Goal: Use online tool/utility: Utilize a website feature to perform a specific function

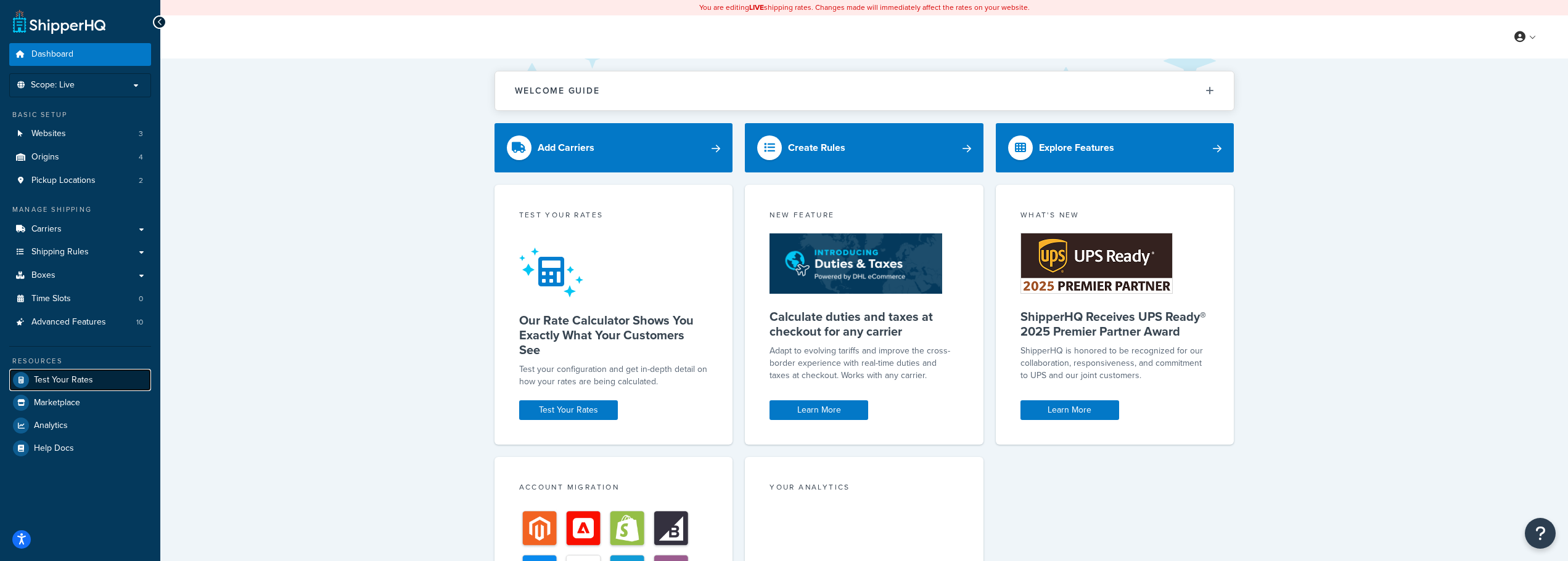
click at [59, 379] on span "Test Your Rates" at bounding box center [64, 380] width 60 height 11
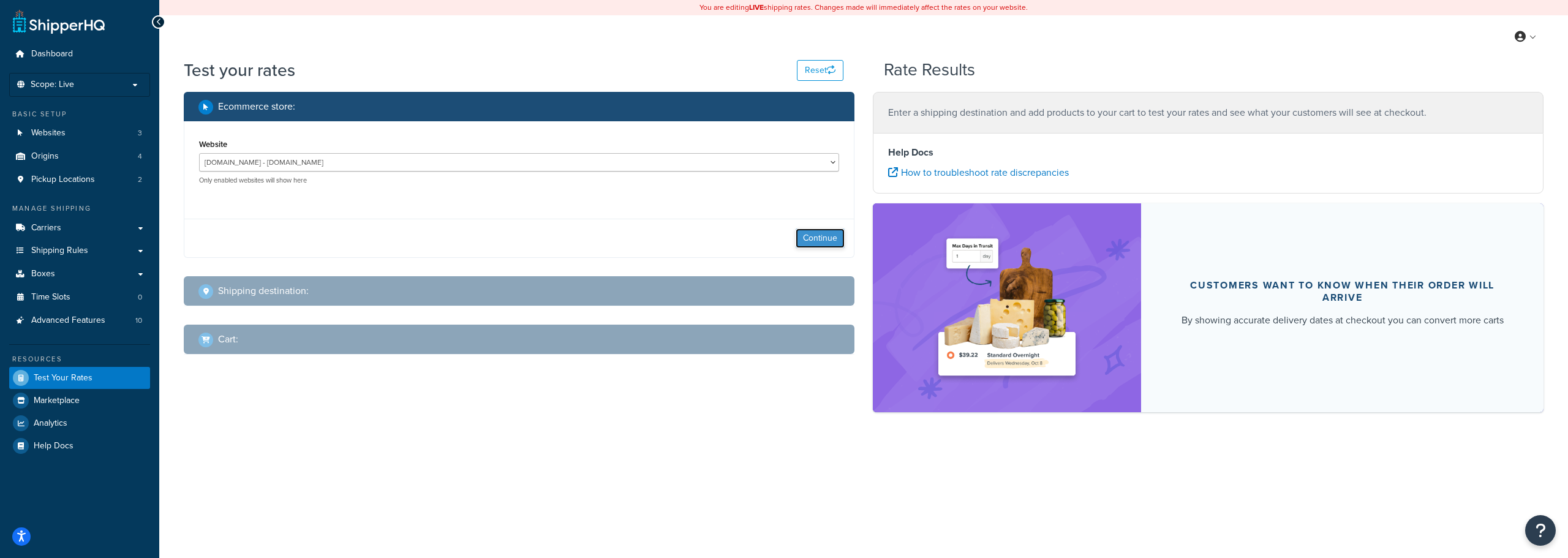
click at [811, 239] on button "Continue" at bounding box center [821, 238] width 49 height 20
select select "[GEOGRAPHIC_DATA]"
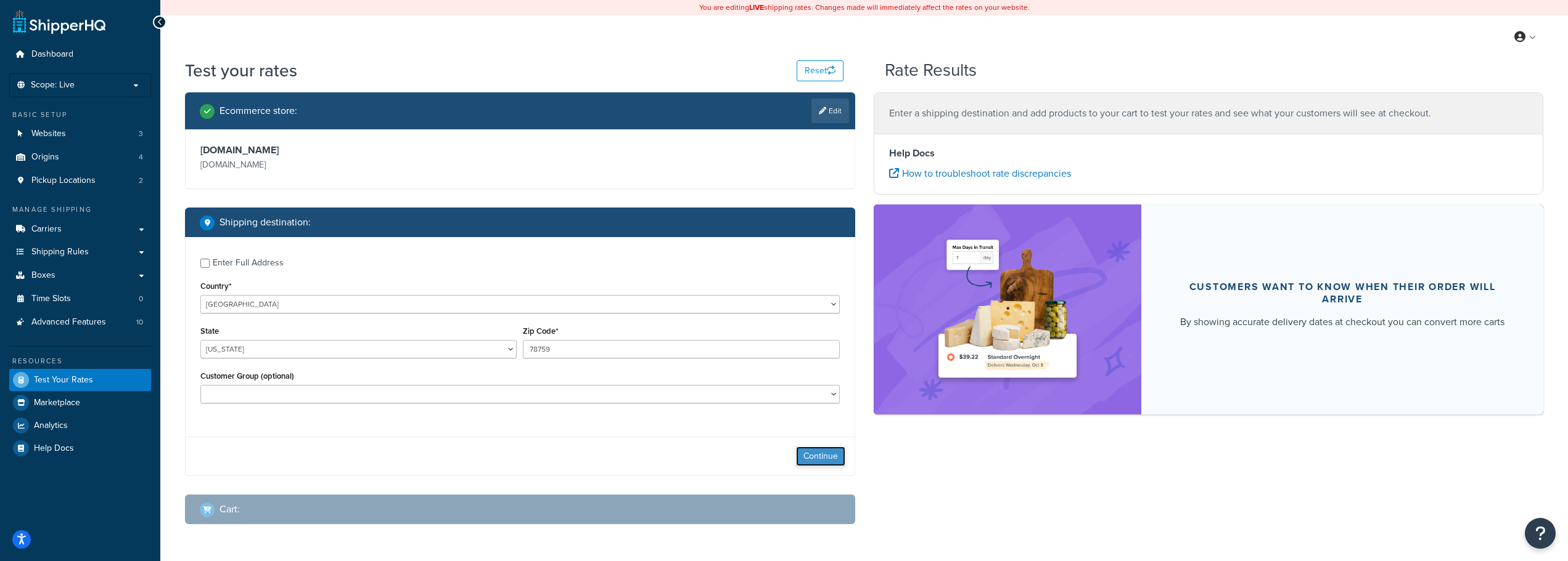
click at [825, 458] on button "Continue" at bounding box center [821, 457] width 50 height 20
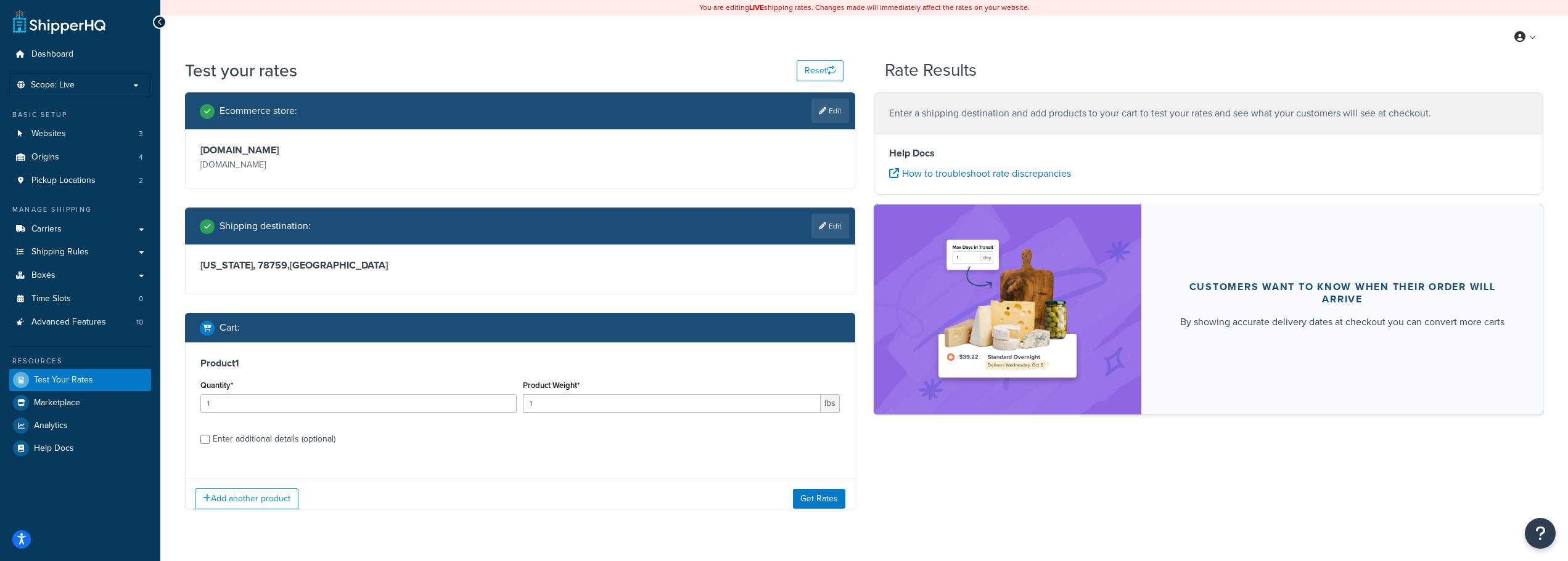
scroll to position [30, 0]
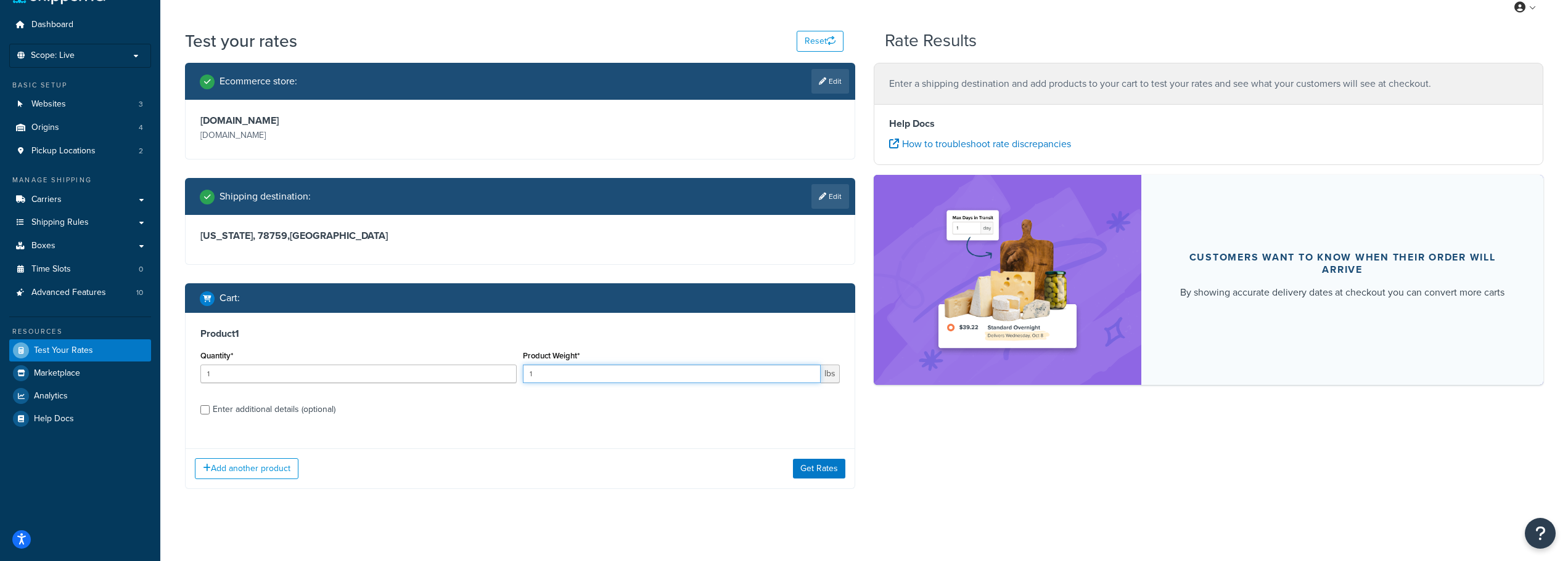
click at [599, 377] on input "1" at bounding box center [671, 373] width 297 height 19
type input "10"
click at [813, 472] on button "Get Rates" at bounding box center [819, 469] width 53 height 20
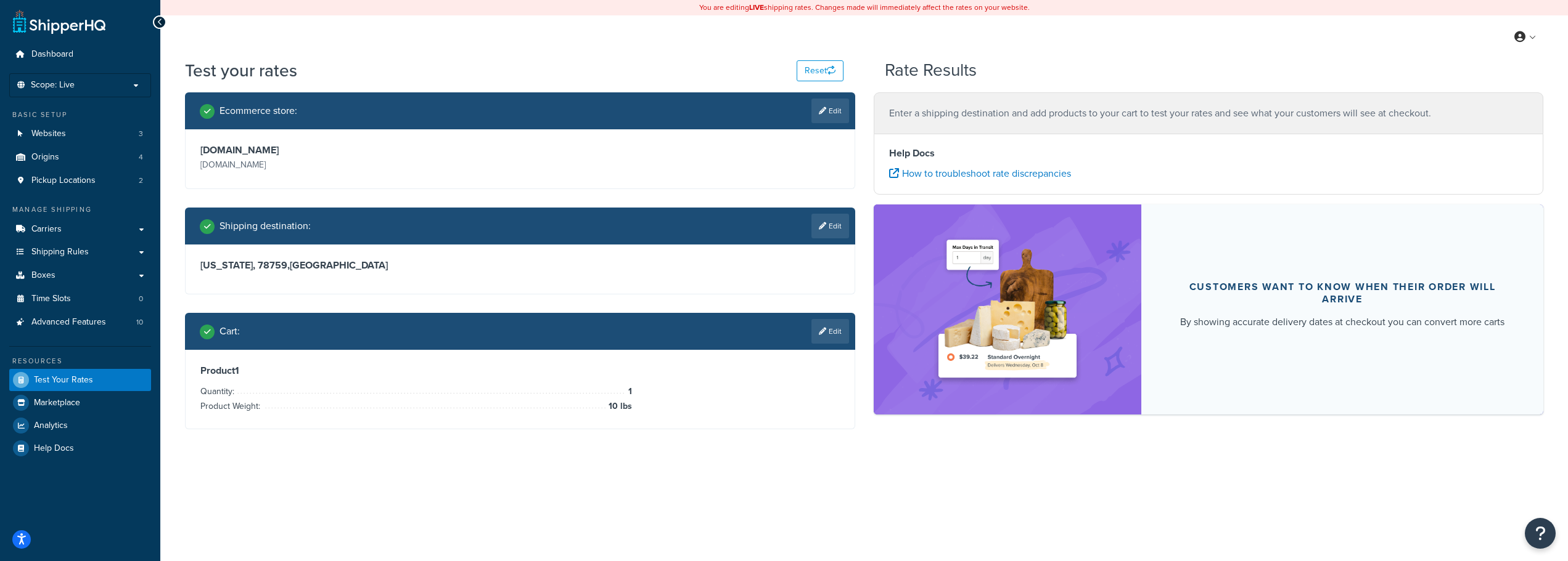
scroll to position [0, 0]
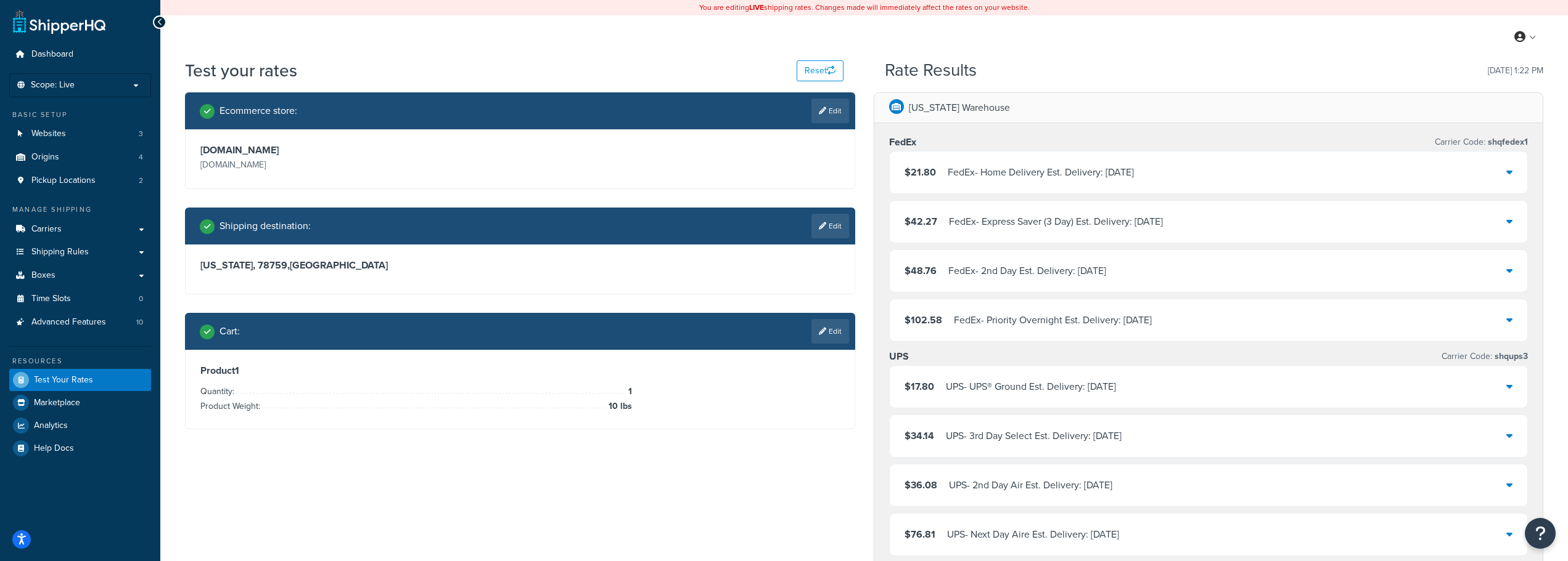
click at [1505, 390] on div "$17.80 UPS - UPS® Ground Est. Delivery: [DATE]" at bounding box center [1208, 387] width 638 height 42
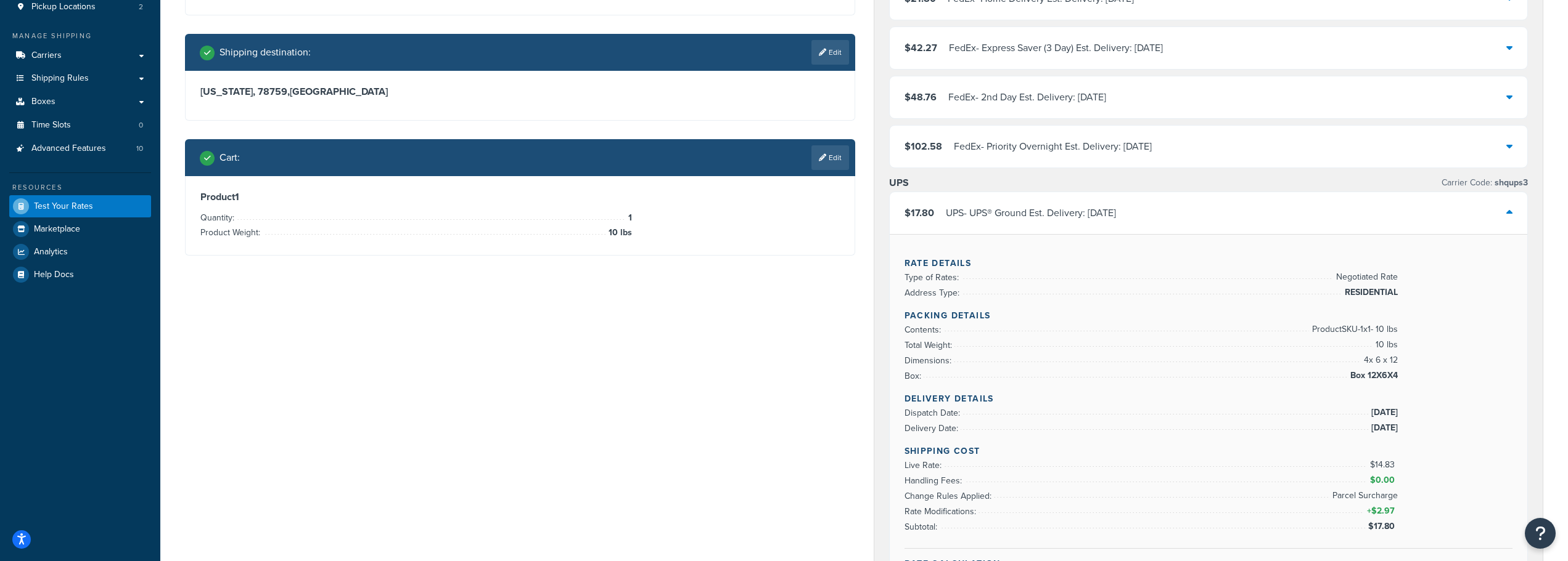
scroll to position [185, 0]
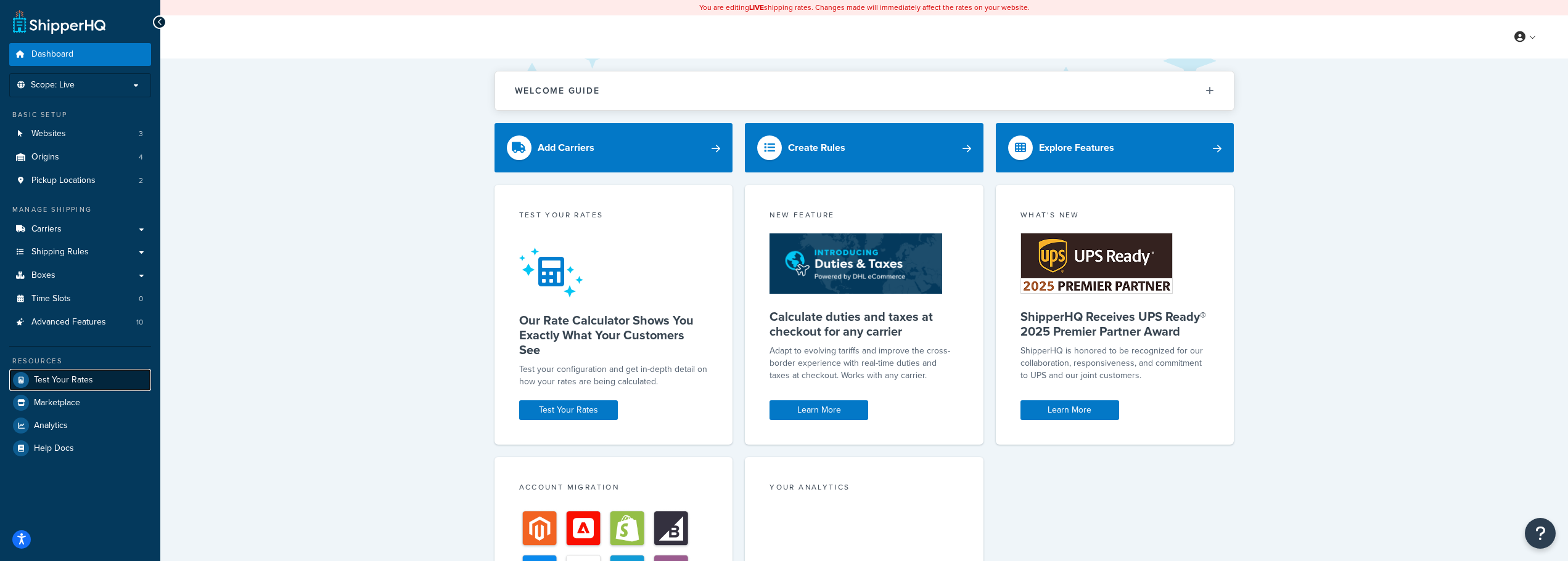
click at [65, 379] on span "Test Your Rates" at bounding box center [64, 380] width 60 height 11
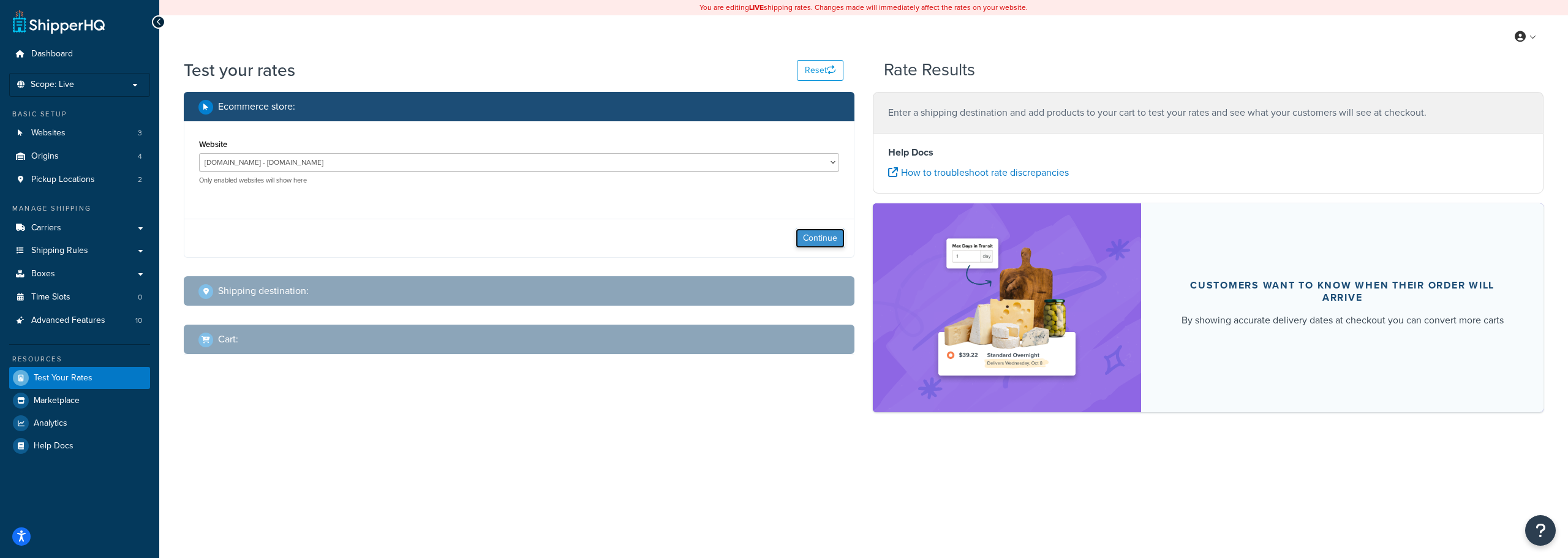
click at [807, 234] on button "Continue" at bounding box center [821, 238] width 49 height 20
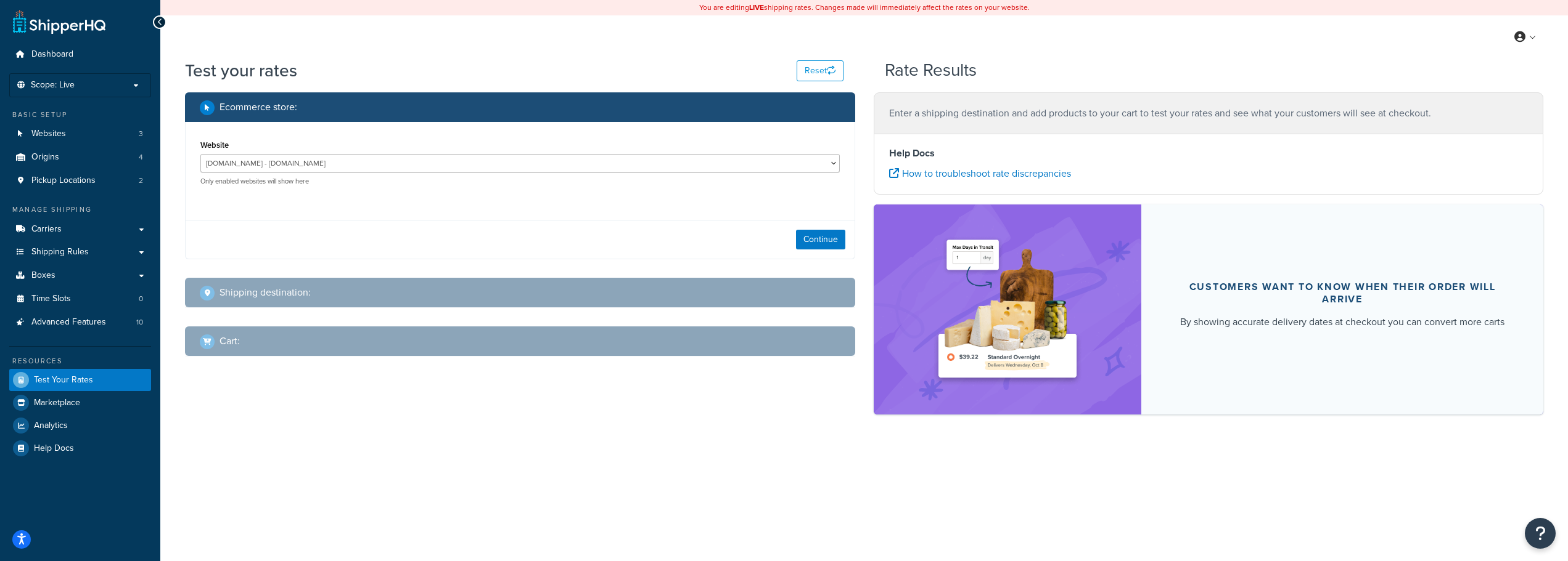
select select "[GEOGRAPHIC_DATA]"
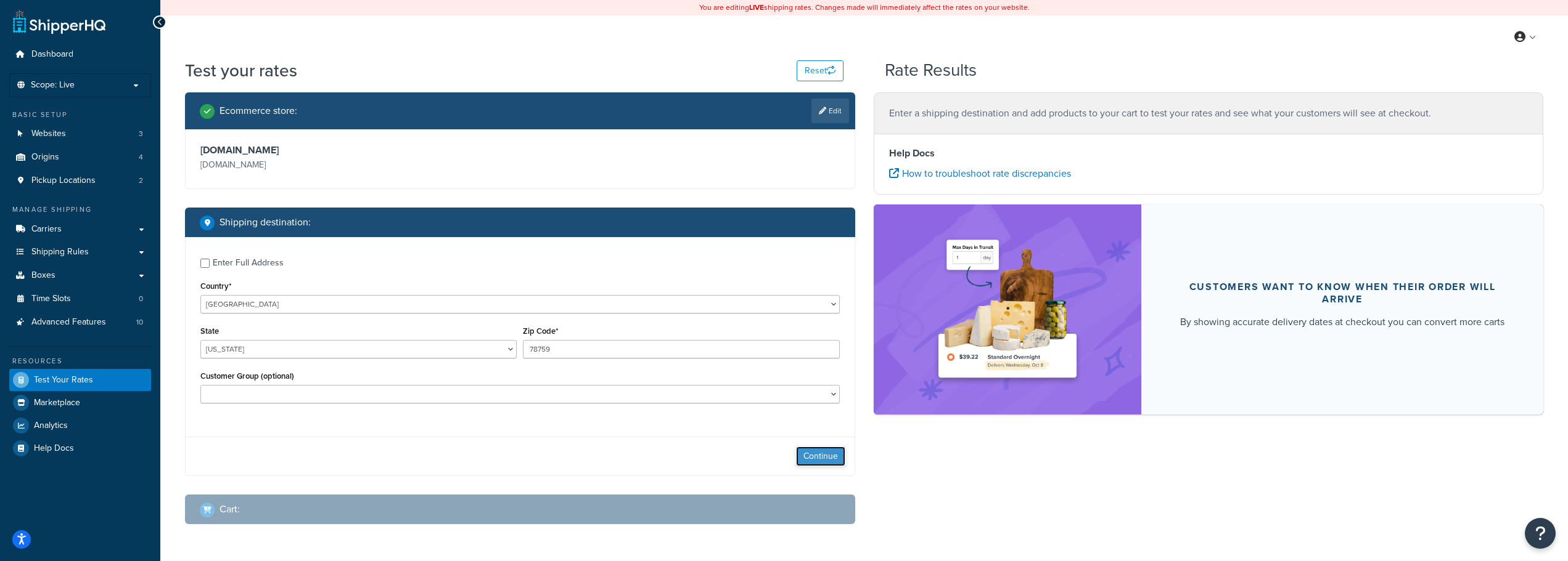
click at [821, 457] on button "Continue" at bounding box center [821, 457] width 50 height 20
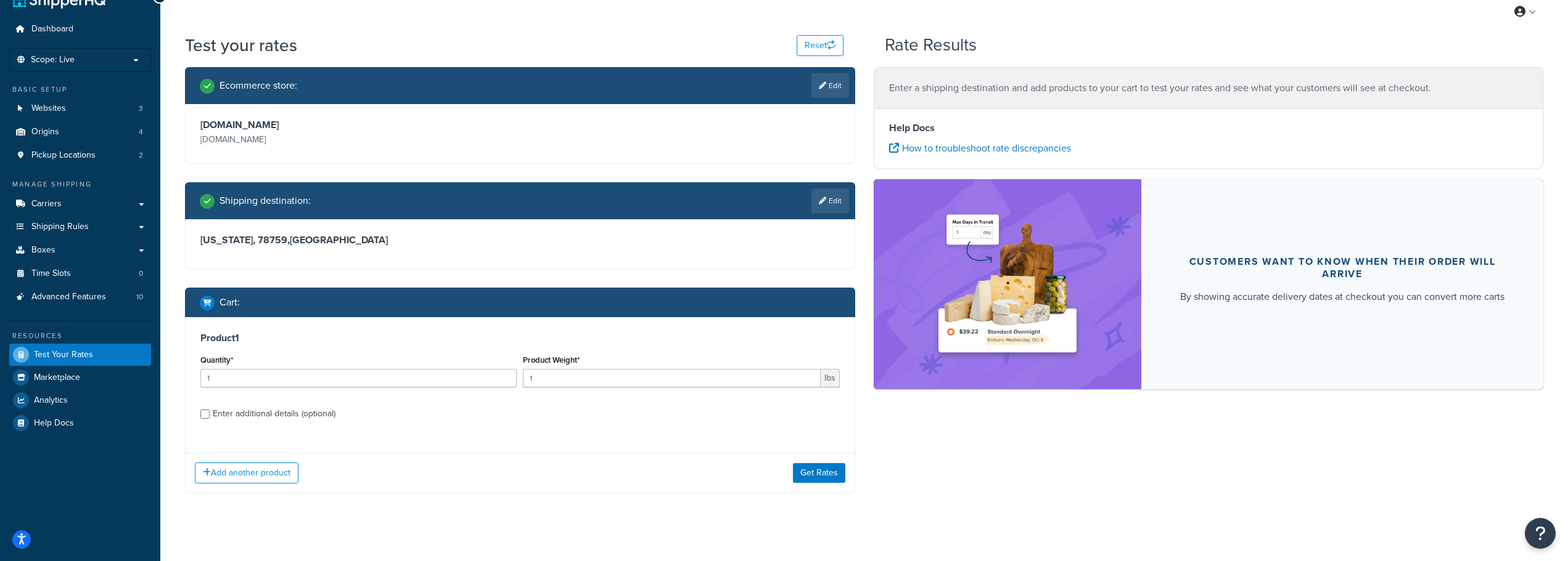
scroll to position [39, 0]
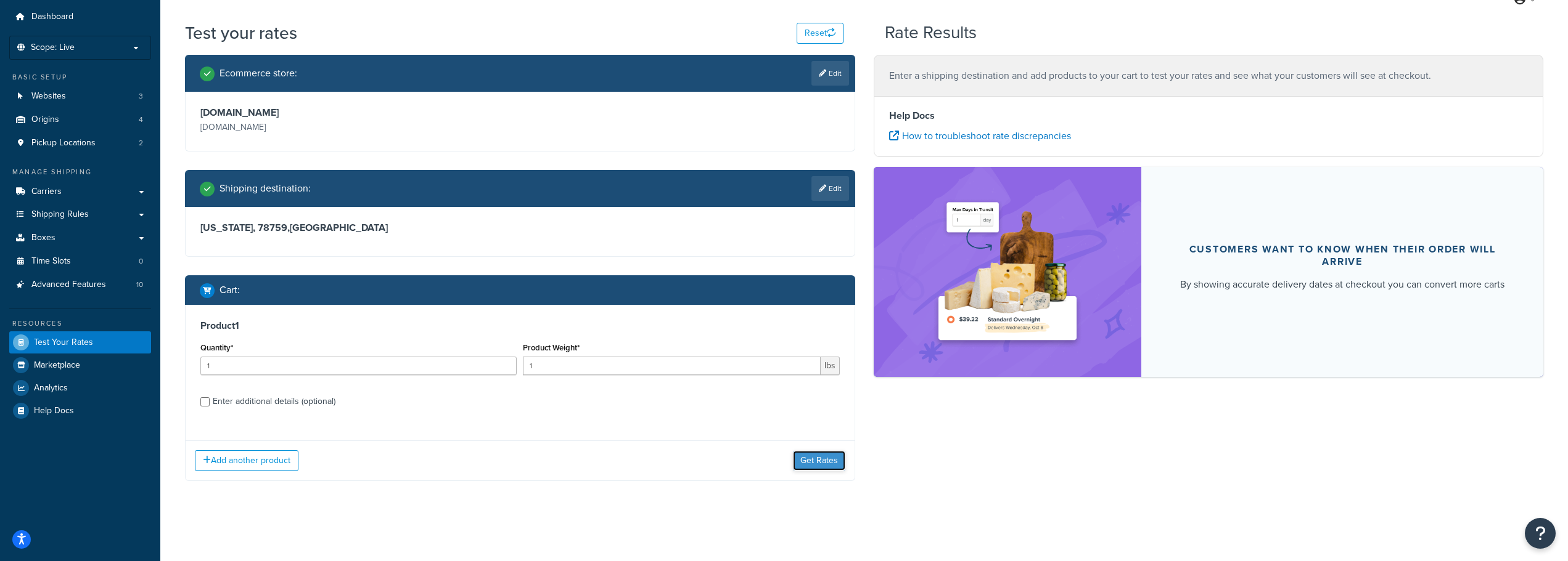
click at [819, 456] on button "Get Rates" at bounding box center [819, 461] width 53 height 20
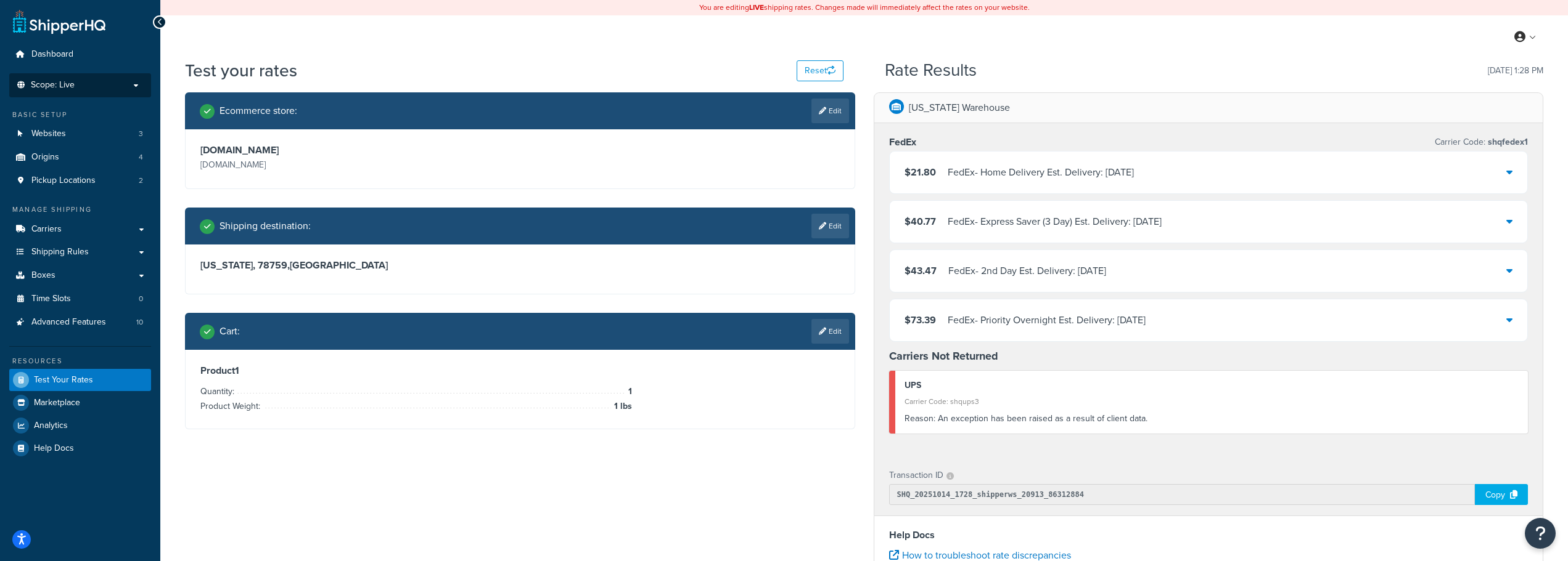
click at [115, 88] on p "Scope: Live" at bounding box center [80, 85] width 131 height 11
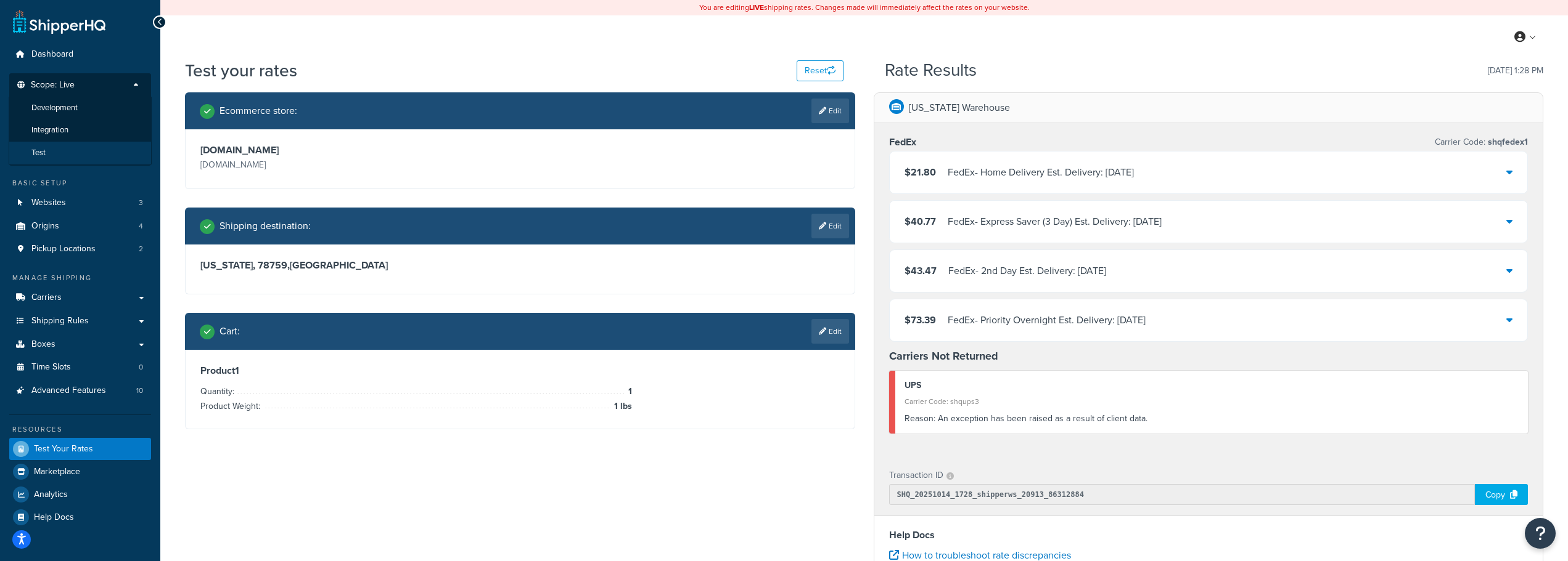
click at [91, 152] on li "Test" at bounding box center [80, 153] width 143 height 23
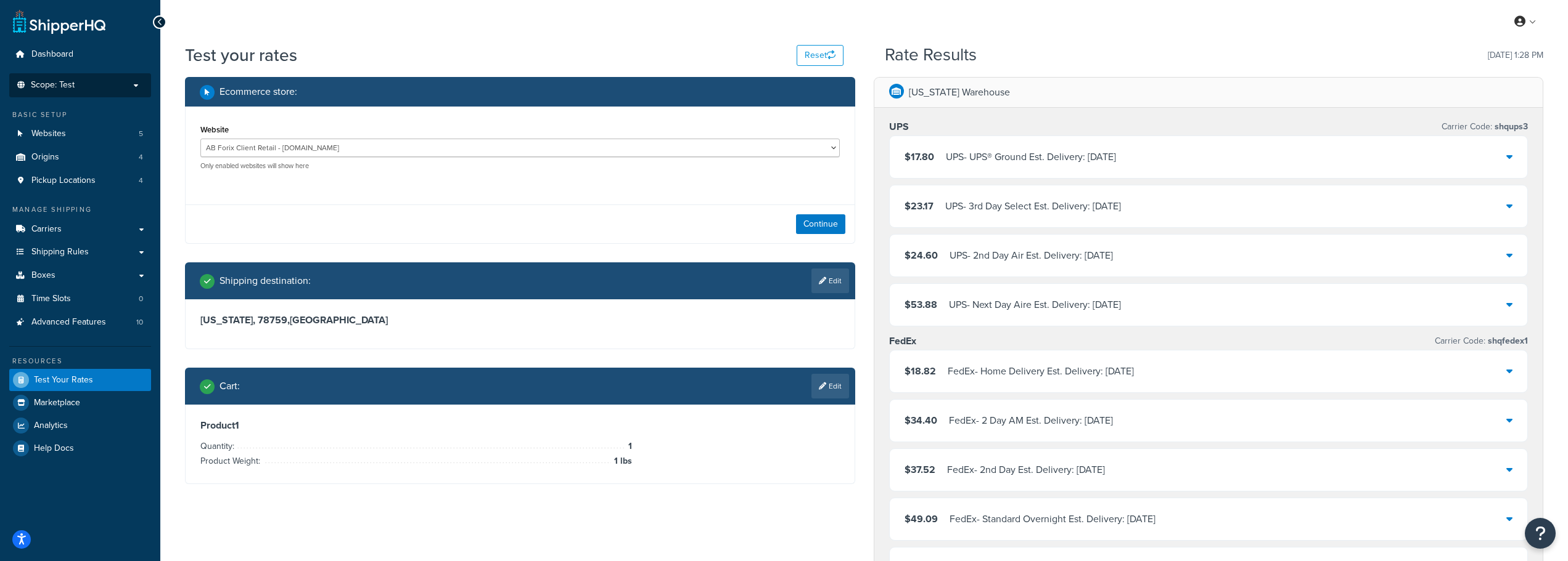
click at [95, 93] on li "Scope: Test" at bounding box center [79, 85] width 142 height 24
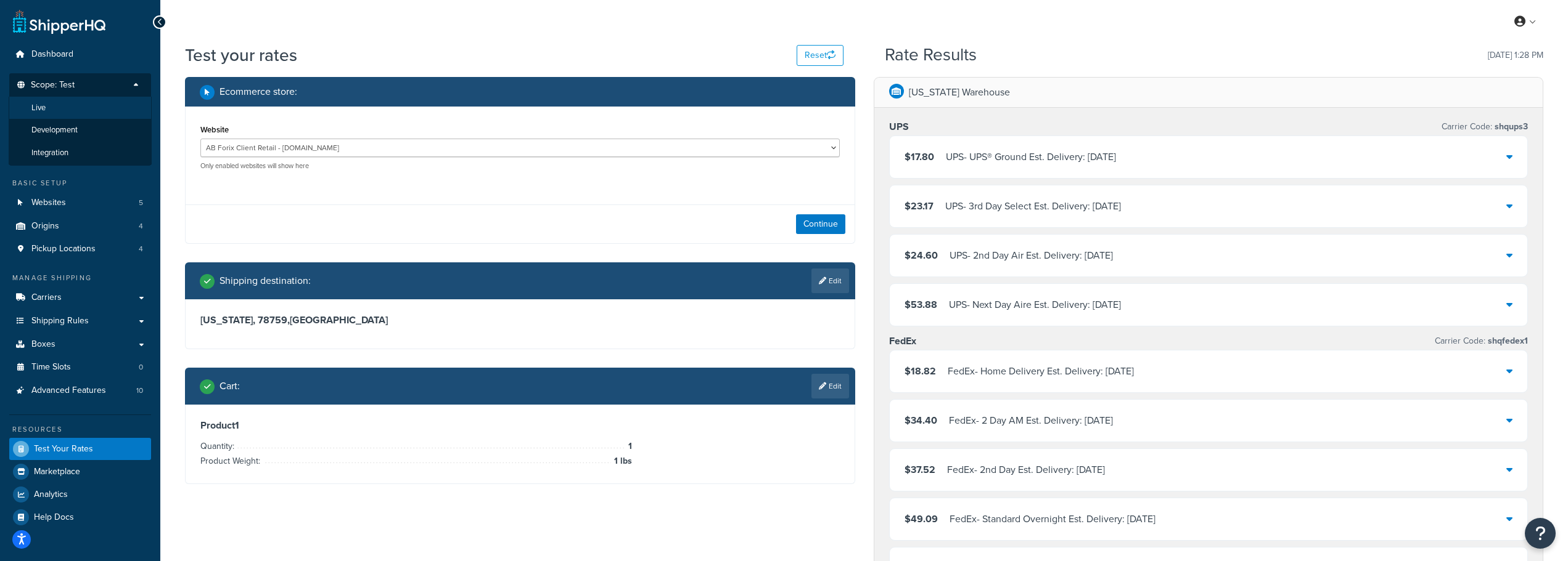
click at [45, 103] on span "Live" at bounding box center [39, 108] width 14 height 11
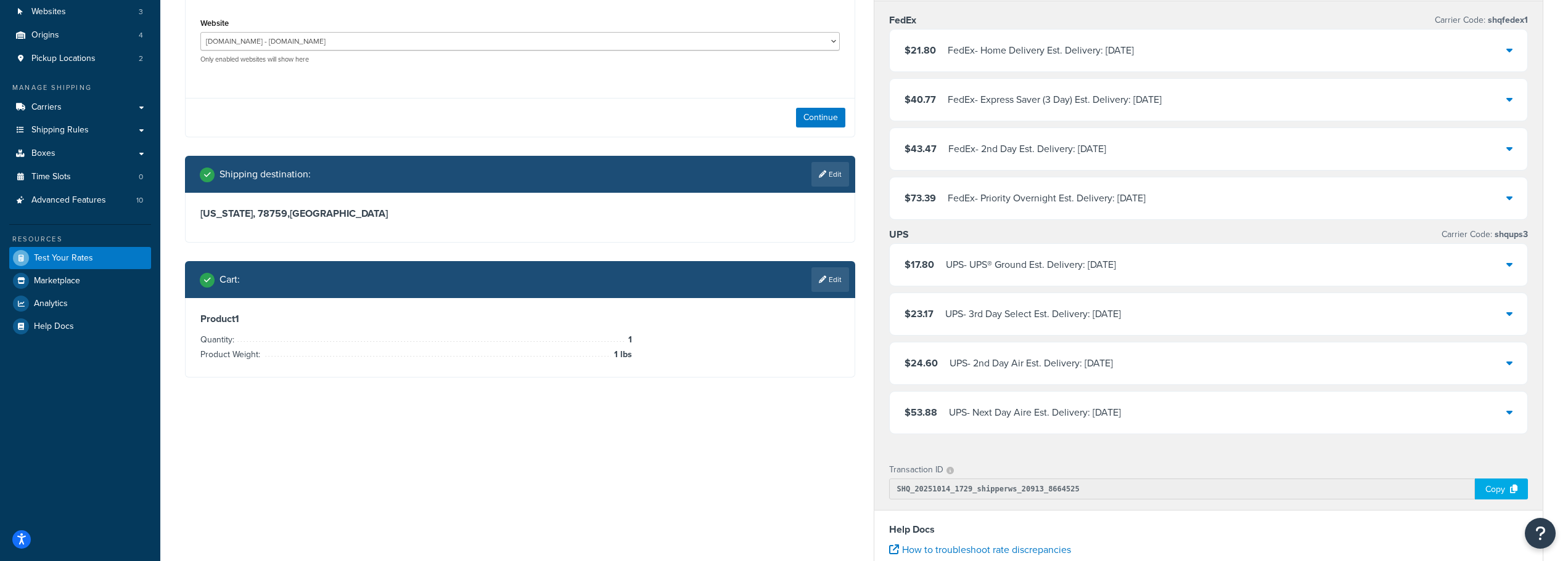
scroll to position [123, 0]
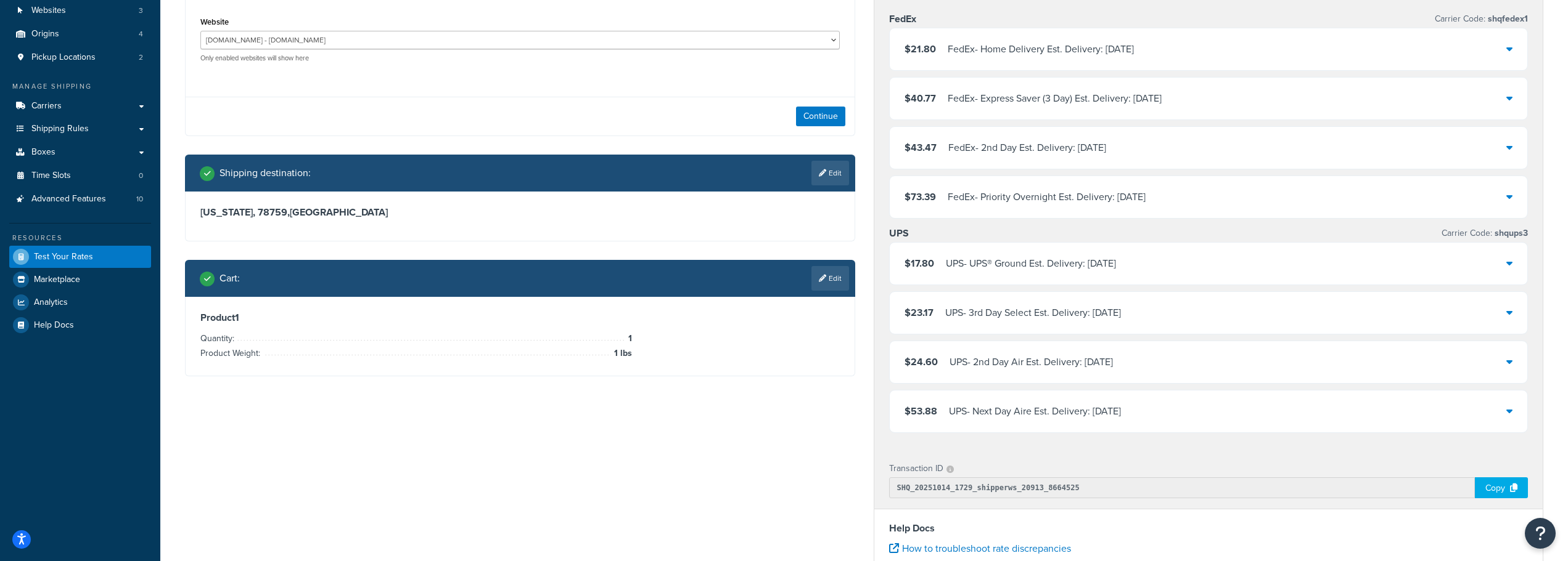
click at [1511, 267] on icon at bounding box center [1509, 263] width 6 height 10
